Goal: Information Seeking & Learning: Find contact information

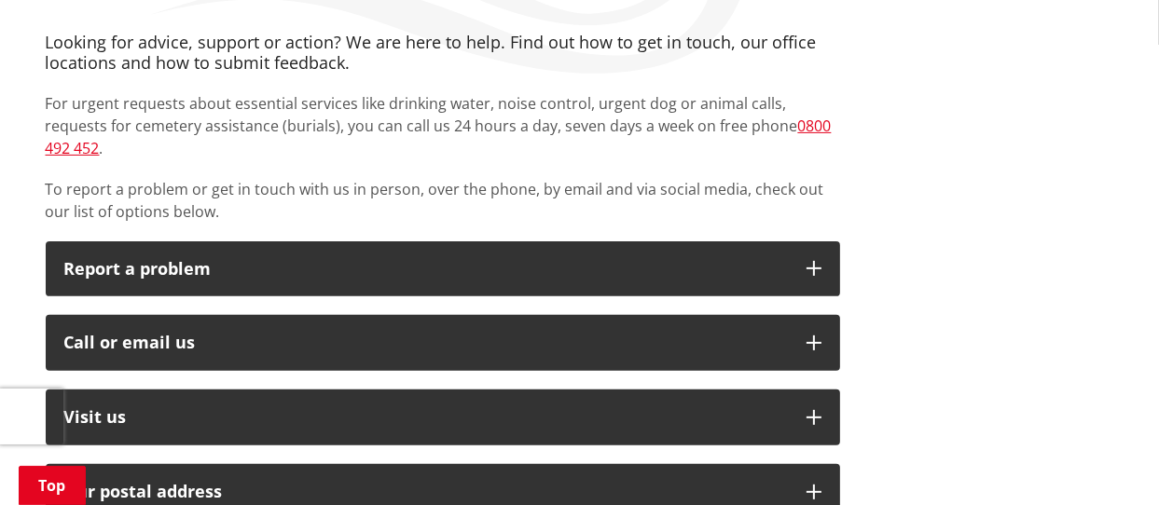
scroll to position [373, 0]
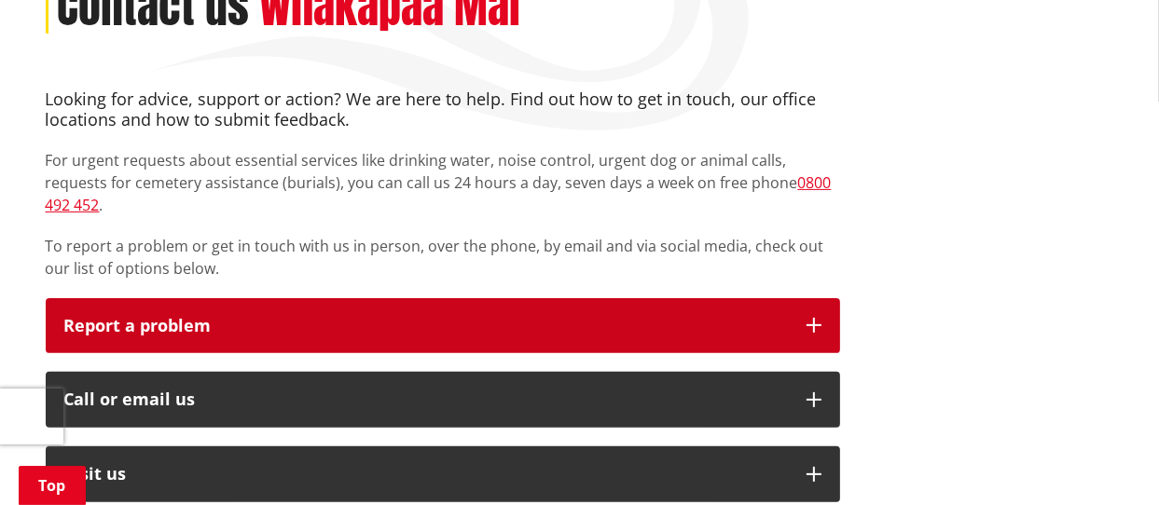
click at [812, 318] on icon "button" at bounding box center [813, 325] width 15 height 15
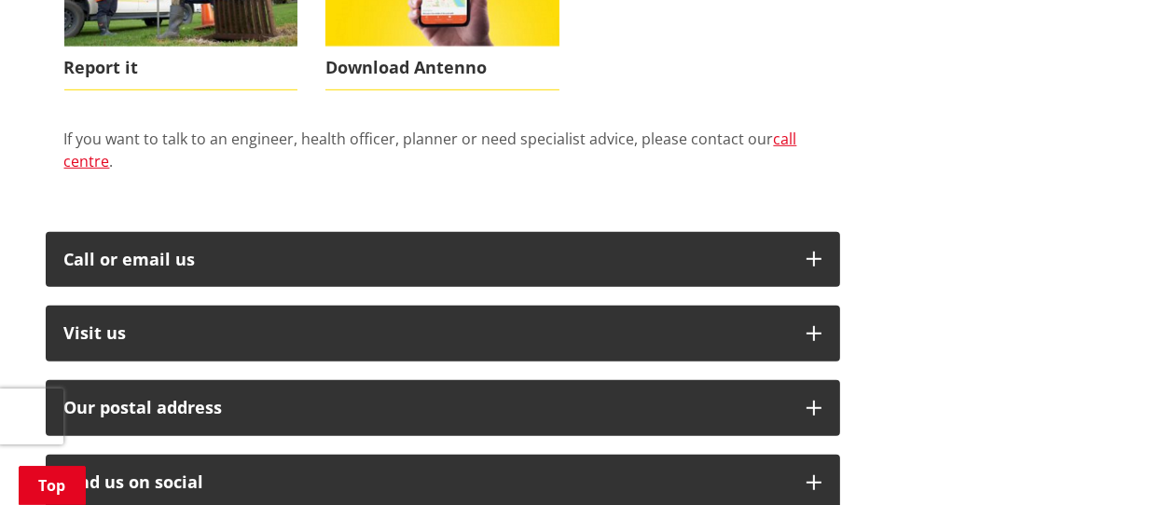
scroll to position [932, 0]
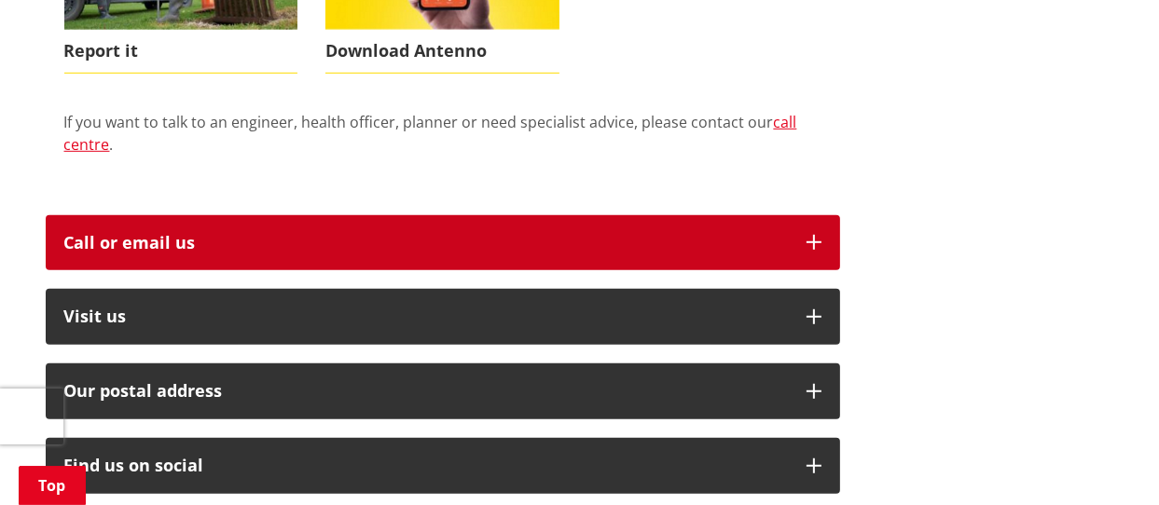
click at [808, 235] on icon "button" at bounding box center [813, 242] width 15 height 15
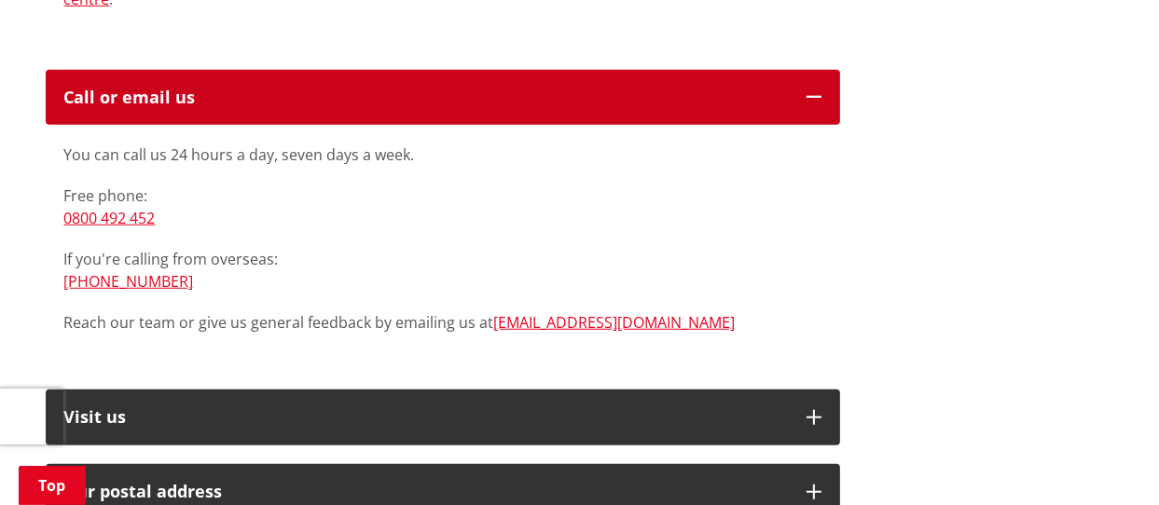
scroll to position [1119, 0]
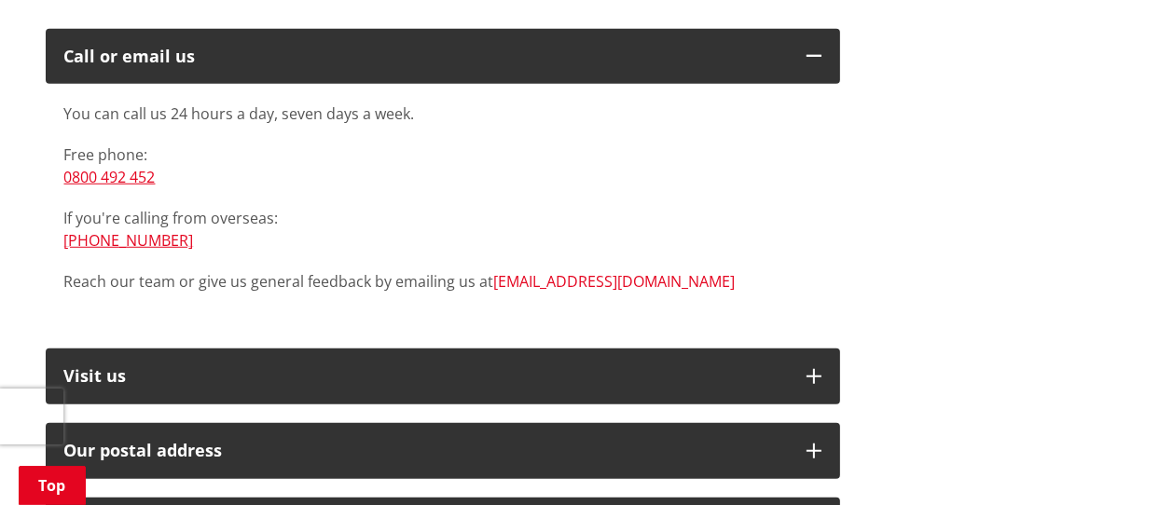
click at [543, 271] on link "[EMAIL_ADDRESS][DOMAIN_NAME]" at bounding box center [614, 281] width 241 height 21
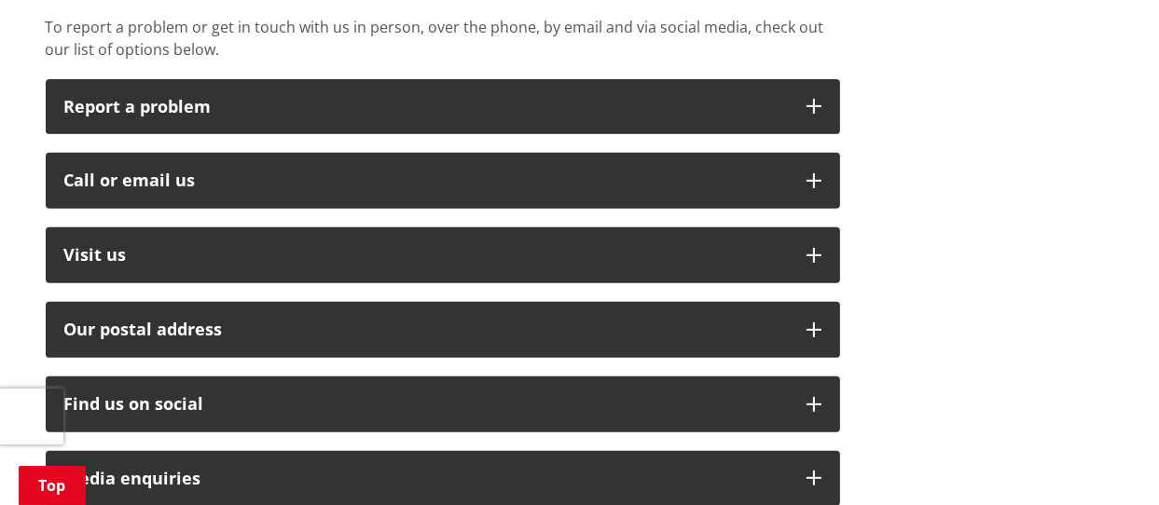
scroll to position [559, 0]
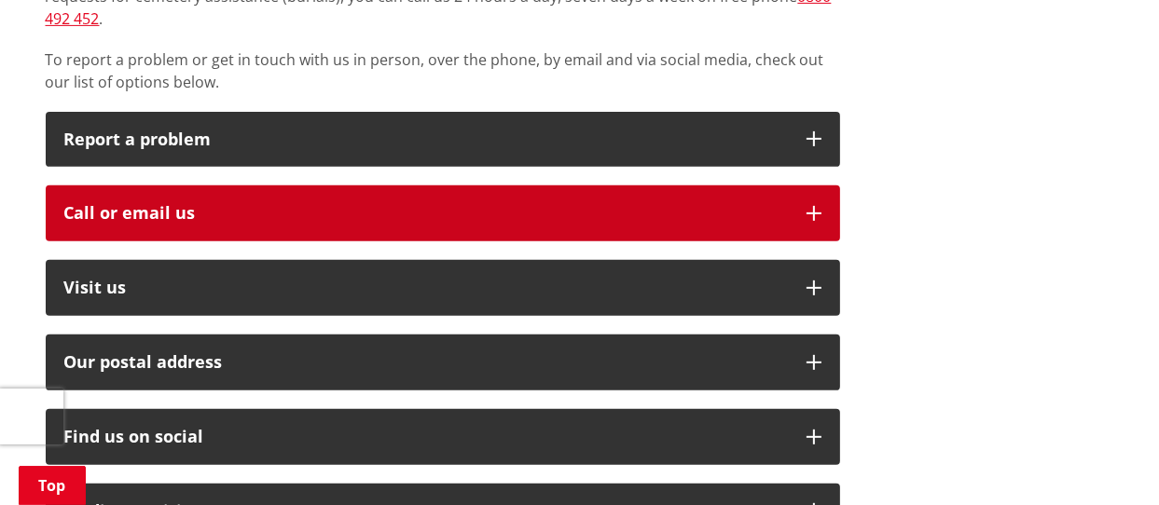
click at [812, 206] on icon "button" at bounding box center [813, 213] width 15 height 15
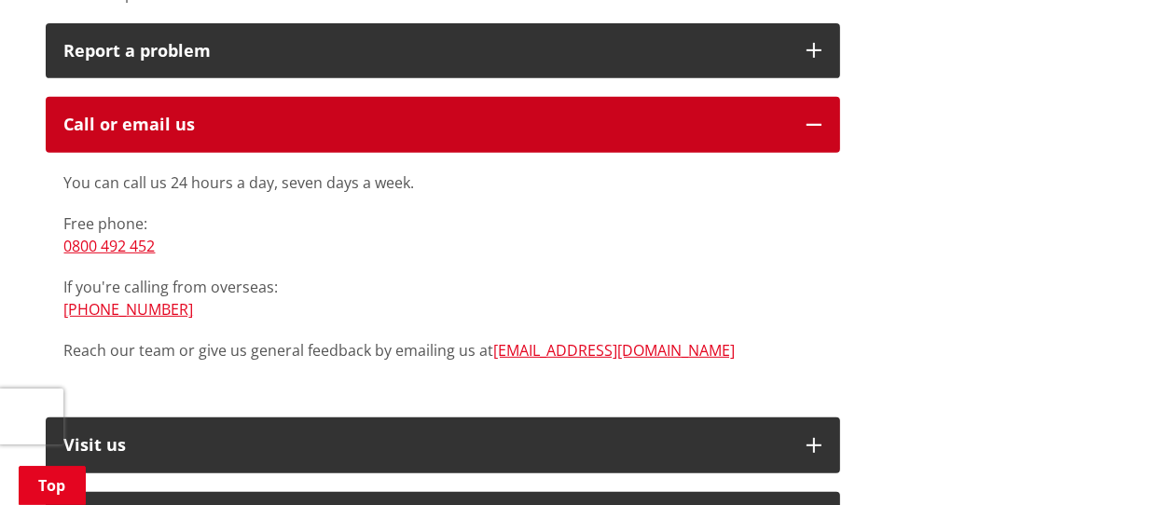
scroll to position [653, 0]
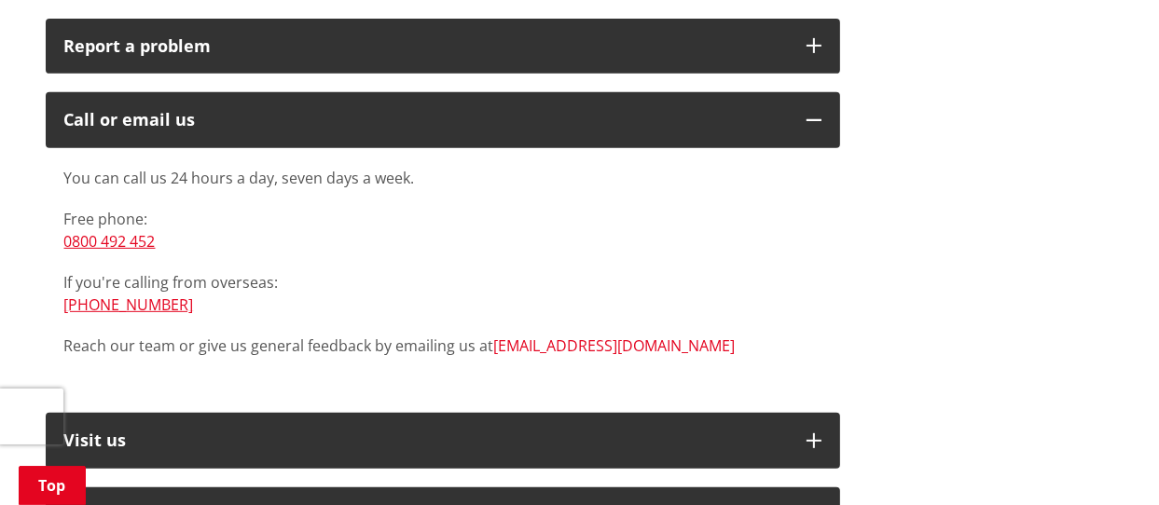
click at [548, 336] on link "[EMAIL_ADDRESS][DOMAIN_NAME]" at bounding box center [614, 346] width 241 height 21
